Goal: Information Seeking & Learning: Learn about a topic

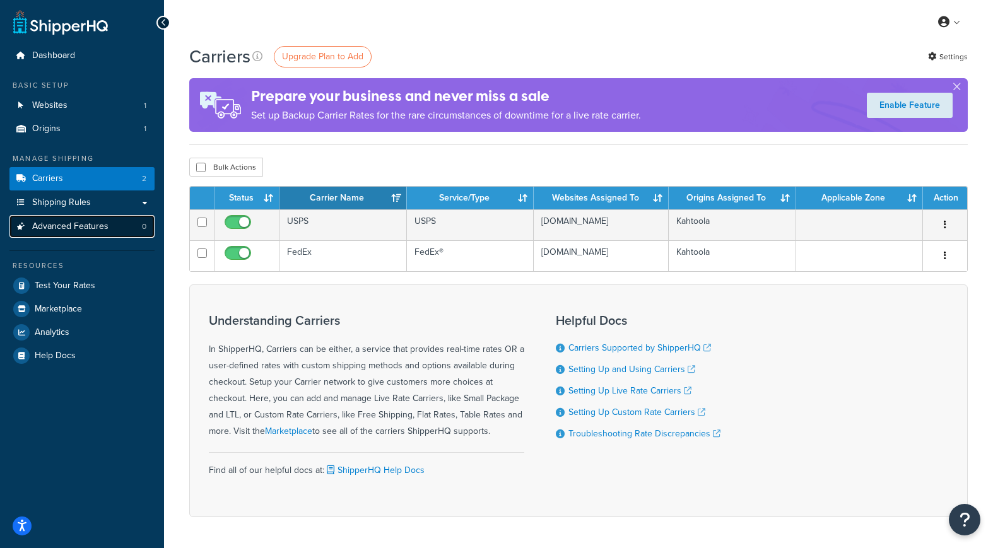
click at [86, 225] on span "Advanced Features" at bounding box center [70, 226] width 76 height 11
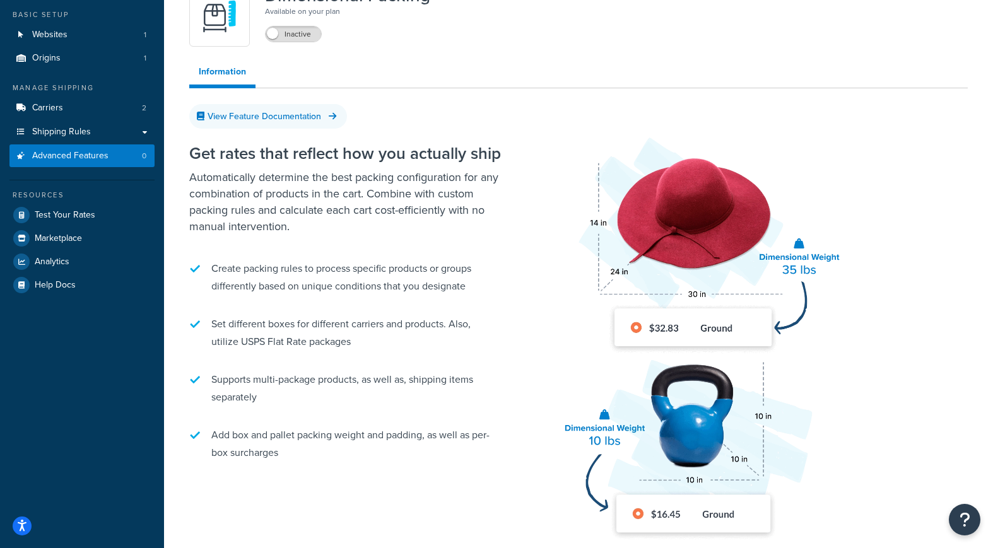
scroll to position [11, 0]
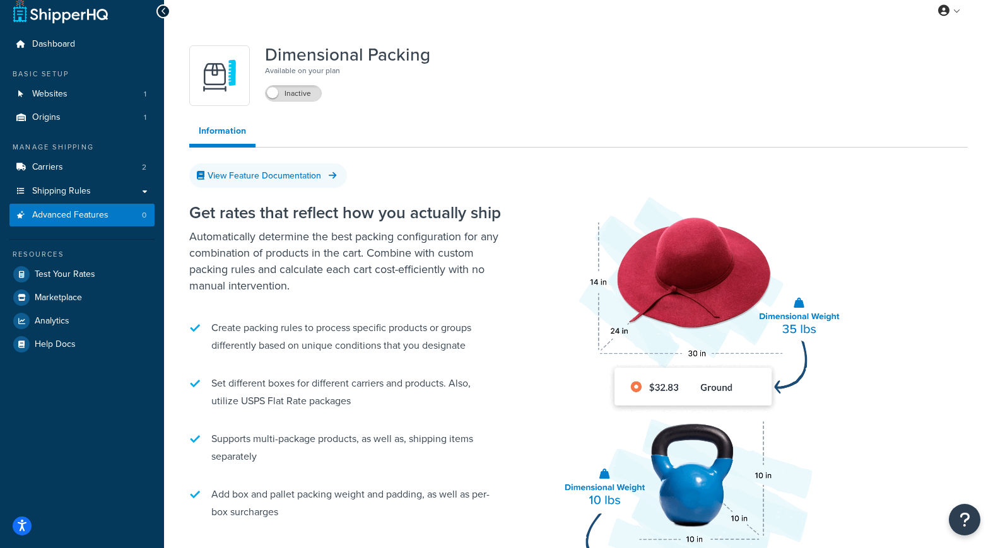
click at [565, 161] on div "Dimensional Packing Available on your plan Inactive Information View Feature Do…" at bounding box center [578, 339] width 797 height 600
